Goal: Find specific page/section: Find specific page/section

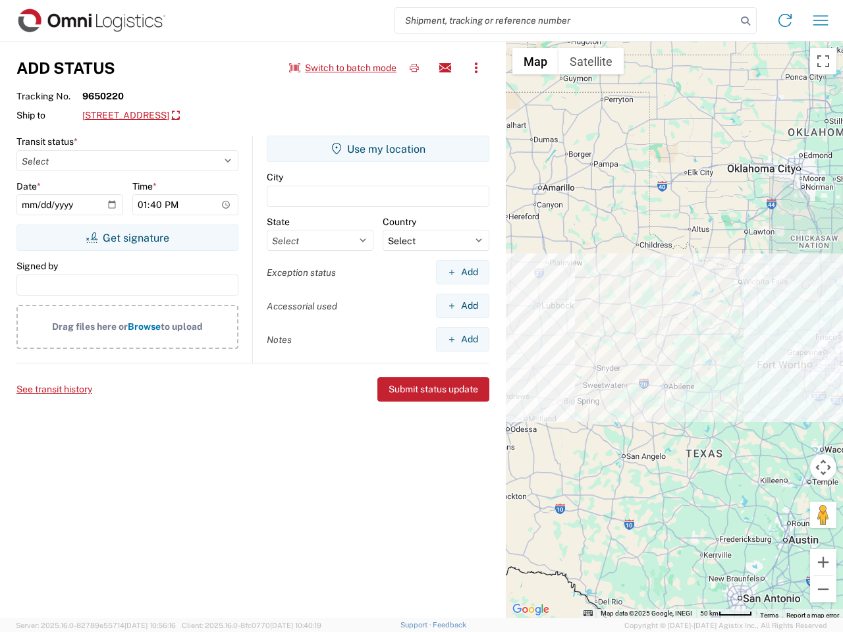
click at [565, 20] on input "search" at bounding box center [565, 20] width 341 height 25
click at [745, 21] on icon at bounding box center [745, 21] width 18 height 18
click at [785, 20] on icon at bounding box center [784, 20] width 21 height 21
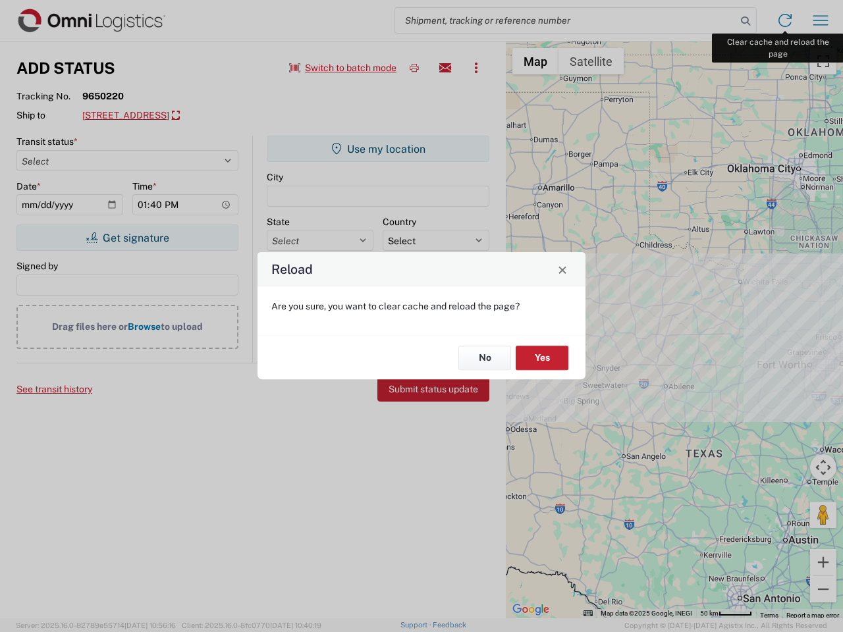
click at [820, 20] on div "Reload Are you sure, you want to clear cache and reload the page? No Yes" at bounding box center [421, 316] width 843 height 632
click at [343, 68] on div "Reload Are you sure, you want to clear cache and reload the page? No Yes" at bounding box center [421, 316] width 843 height 632
click at [414, 68] on div "Reload Are you sure, you want to clear cache and reload the page? No Yes" at bounding box center [421, 316] width 843 height 632
click at [445, 68] on div "Reload Are you sure, you want to clear cache and reload the page? No Yes" at bounding box center [421, 316] width 843 height 632
click at [476, 68] on div "Reload Are you sure, you want to clear cache and reload the page? No Yes" at bounding box center [421, 316] width 843 height 632
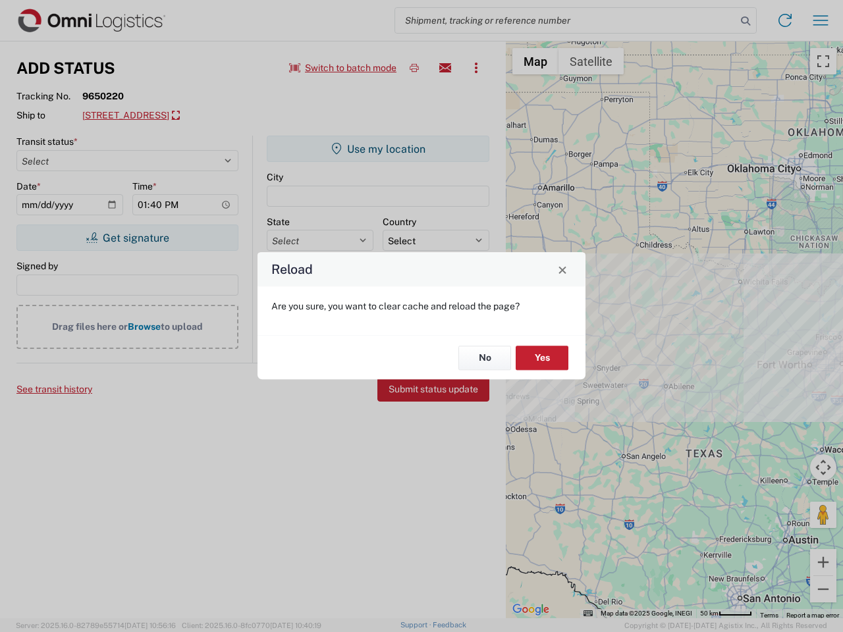
click at [191, 116] on div "Reload Are you sure, you want to clear cache and reload the page? No Yes" at bounding box center [421, 316] width 843 height 632
click at [127, 238] on div "Reload Are you sure, you want to clear cache and reload the page? No Yes" at bounding box center [421, 316] width 843 height 632
